Goal: Task Accomplishment & Management: Manage account settings

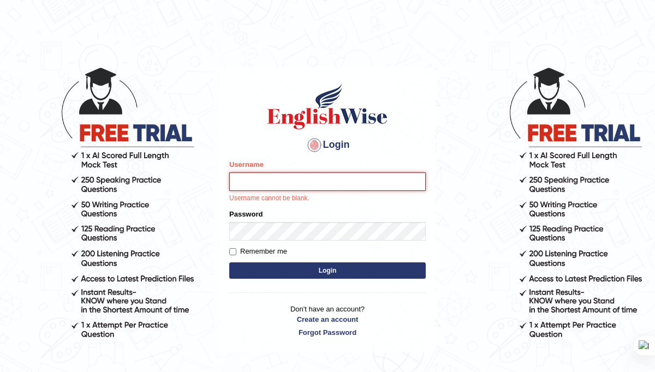
click at [307, 189] on input "Username" at bounding box center [327, 182] width 197 height 19
type input "Daksh_599"
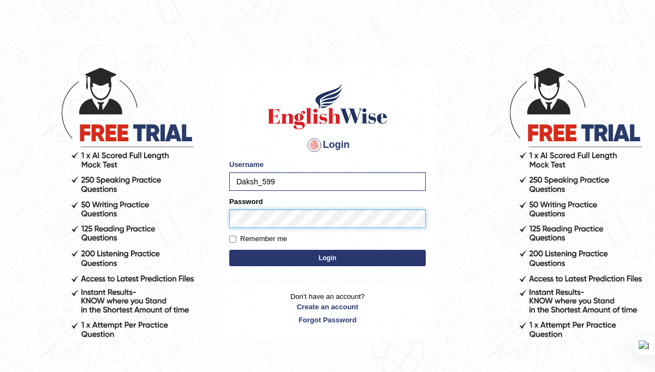
click at [229, 250] on button "Login" at bounding box center [327, 258] width 197 height 16
